Goal: Communication & Community: Answer question/provide support

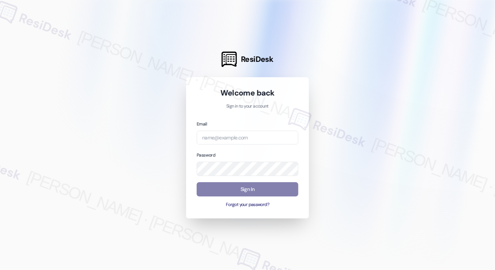
click at [70, 33] on div at bounding box center [247, 135] width 495 height 270
click at [224, 150] on div "Email Password Sign In Forgot your password?" at bounding box center [248, 164] width 102 height 88
click at [231, 139] on input "email" at bounding box center [248, 138] width 102 height 14
type input "automated-surveys-kcb_mmi-[PERSON_NAME].[PERSON_NAME]@kcb_[DOMAIN_NAME]"
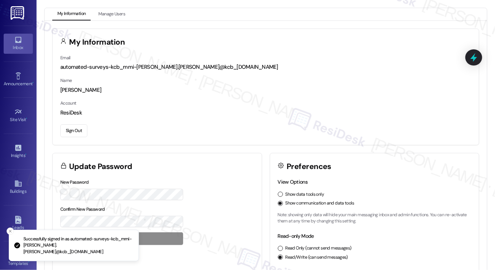
click at [20, 44] on icon at bounding box center [18, 40] width 8 height 8
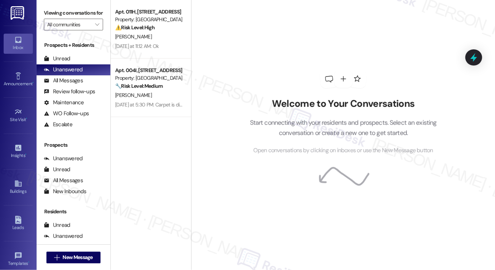
click at [61, 11] on label "Viewing conversations for" at bounding box center [73, 12] width 59 height 11
